Goal: Task Accomplishment & Management: Manage account settings

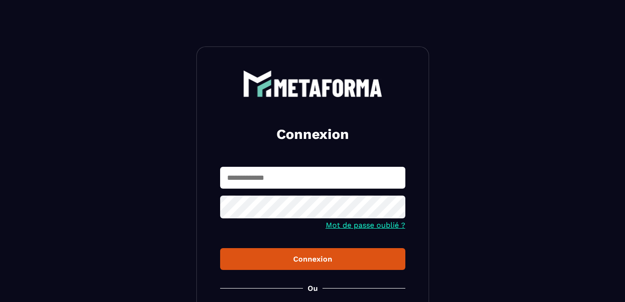
type input "**********"
click at [312, 261] on div "Connexion" at bounding box center [312, 259] width 170 height 9
